Goal: Check status: Check status

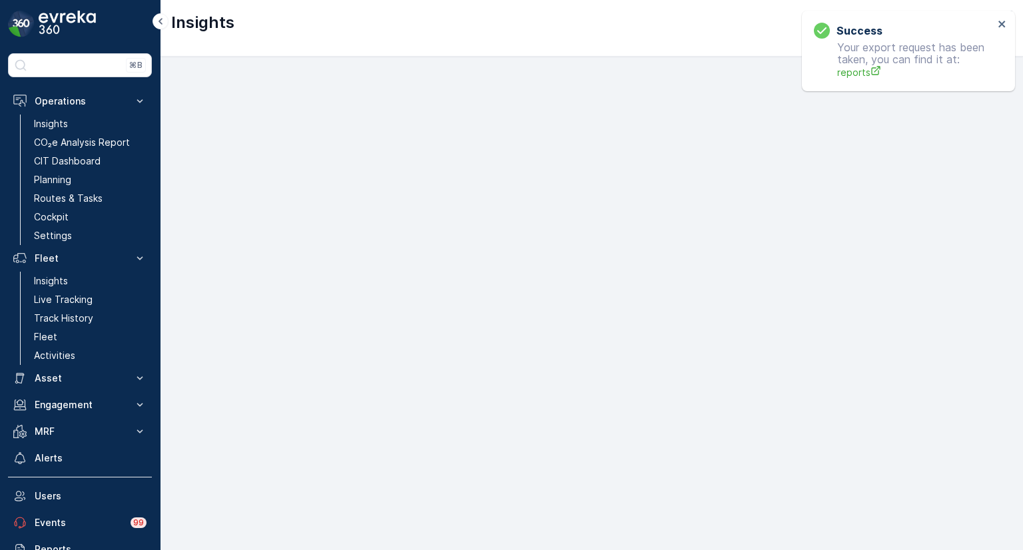
scroll to position [11, 0]
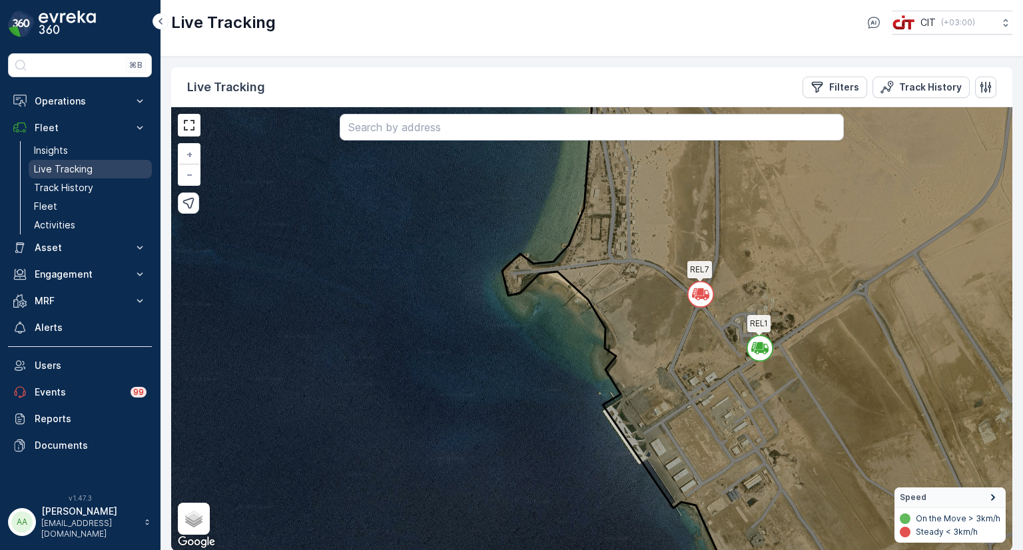
click at [60, 163] on p "Live Tracking" at bounding box center [63, 169] width 59 height 13
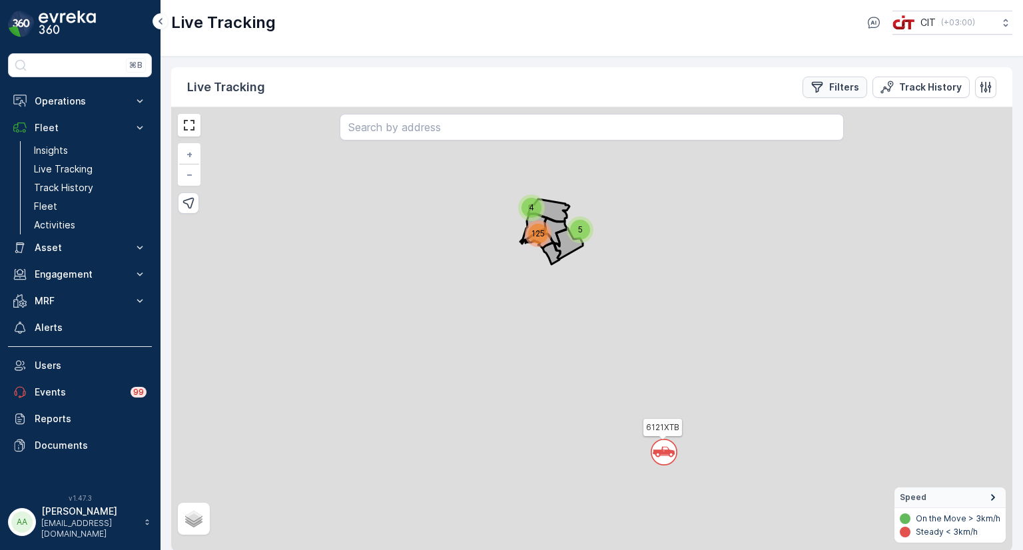
click at [839, 85] on p "Filters" at bounding box center [844, 87] width 30 height 13
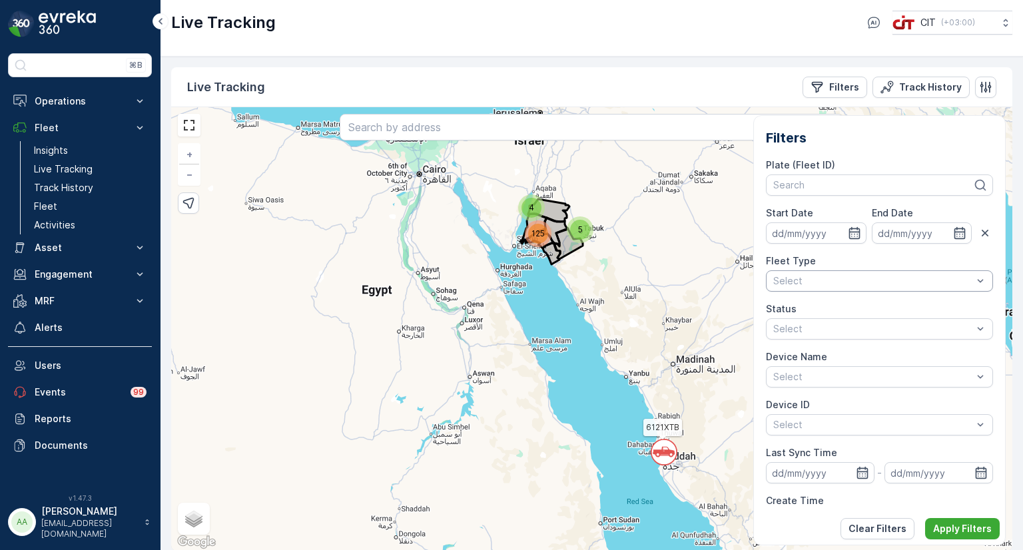
click at [807, 270] on div "Select" at bounding box center [879, 280] width 227 height 21
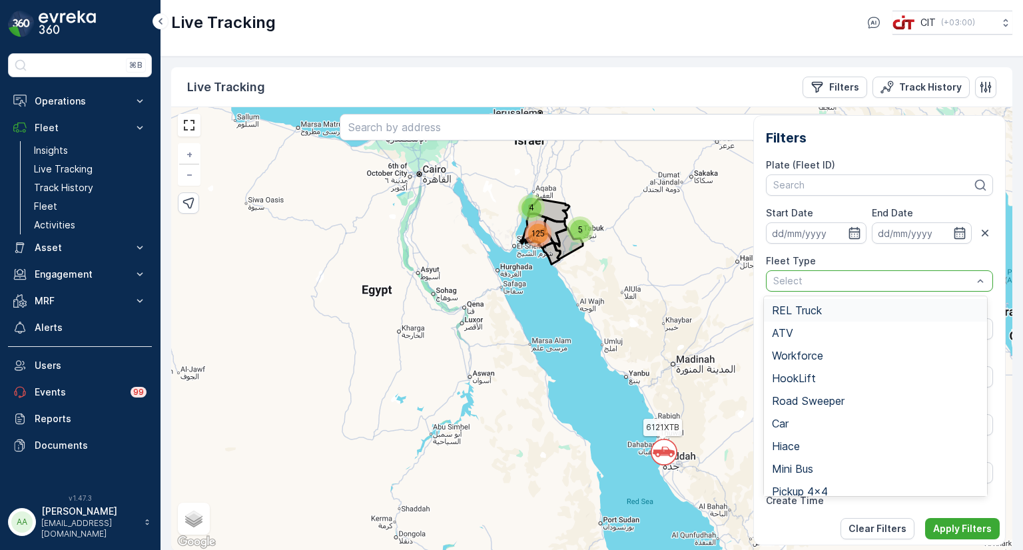
click at [794, 312] on span "REL Truck" at bounding box center [797, 310] width 50 height 12
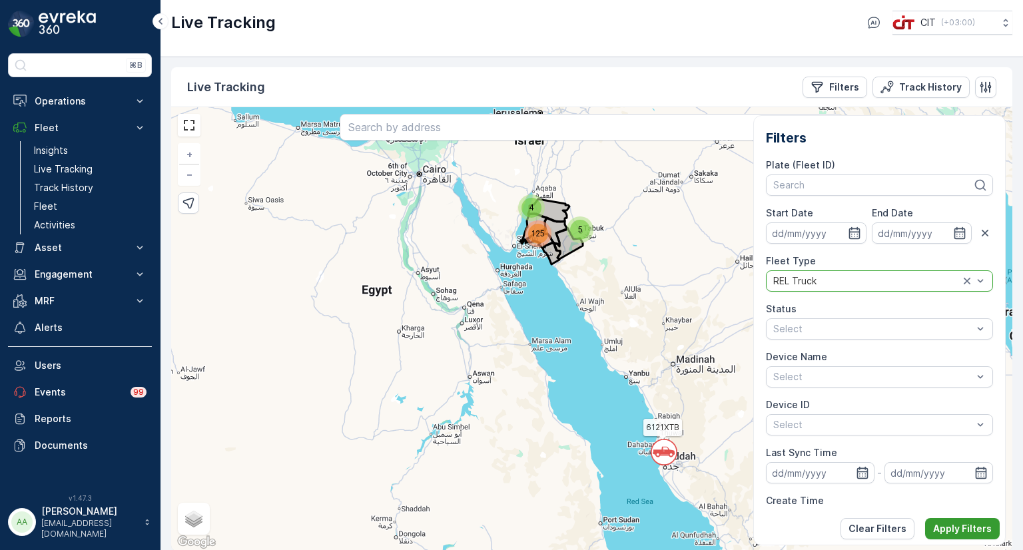
click at [963, 528] on p "Apply Filters" at bounding box center [962, 528] width 59 height 13
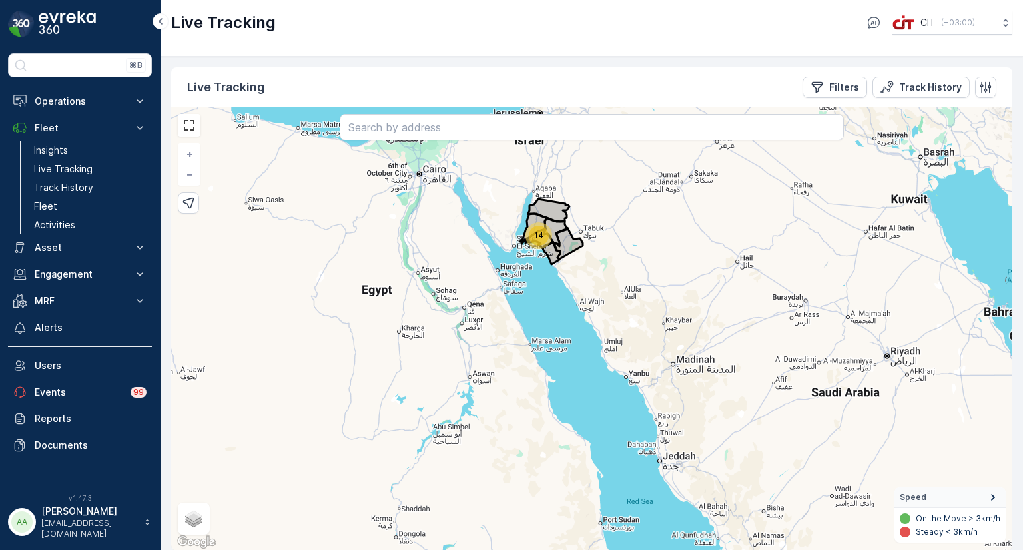
click at [536, 235] on span "14" at bounding box center [538, 236] width 9 height 10
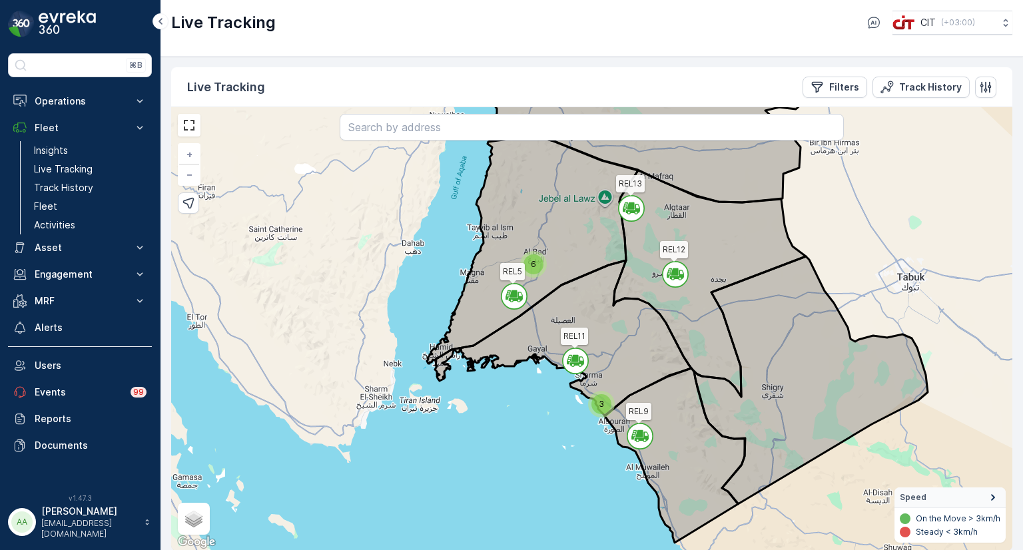
click at [596, 396] on div "3" at bounding box center [602, 404] width 20 height 20
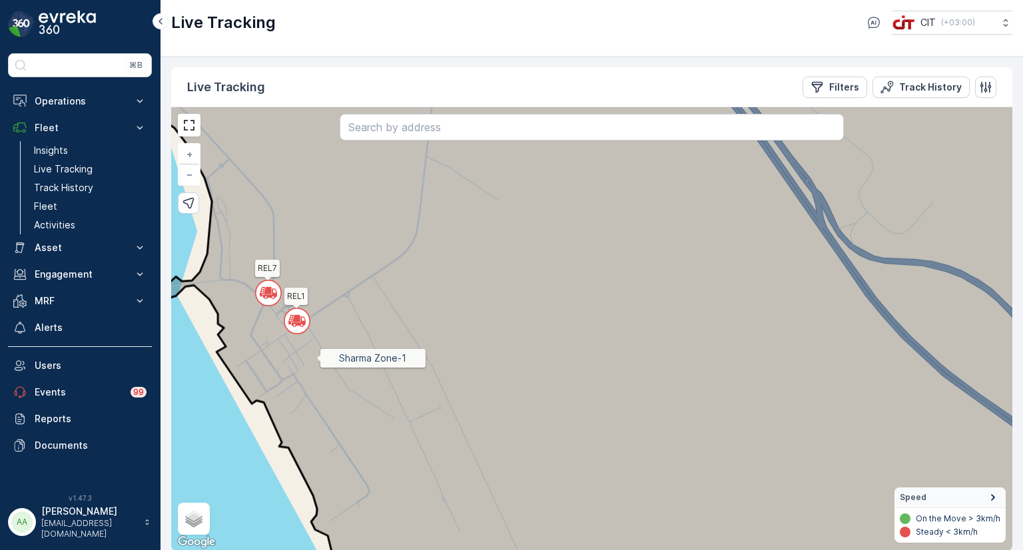
drag, startPoint x: 238, startPoint y: 356, endPoint x: 315, endPoint y: 358, distance: 77.3
click at [315, 358] on icon at bounding box center [668, 331] width 1010 height 536
